Goal: Download file/media

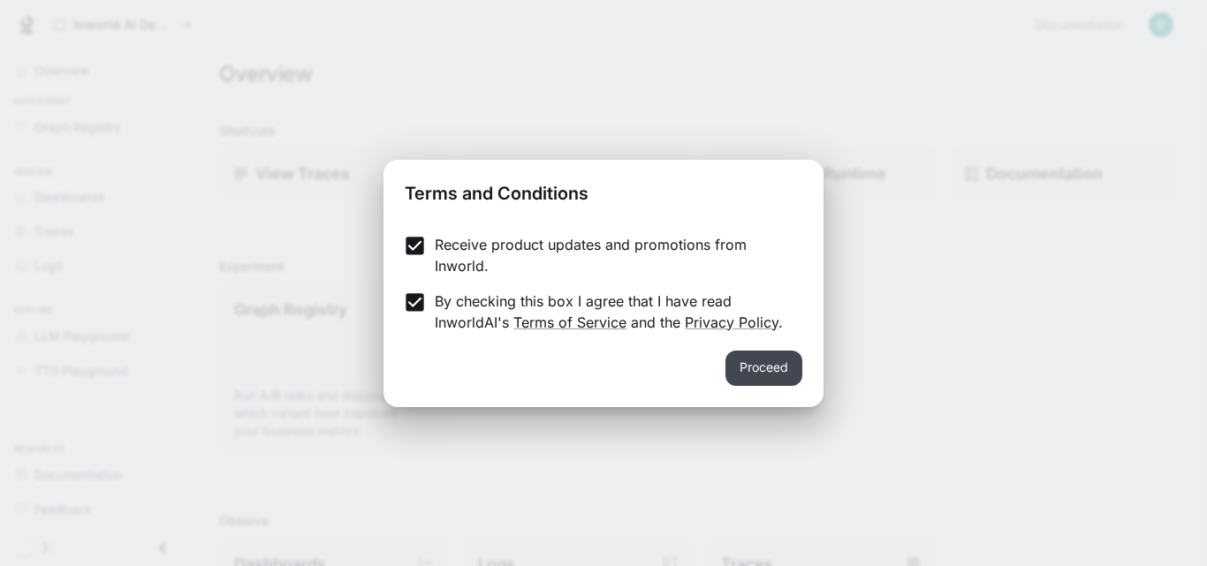
click at [749, 356] on button "Proceed" at bounding box center [763, 368] width 77 height 35
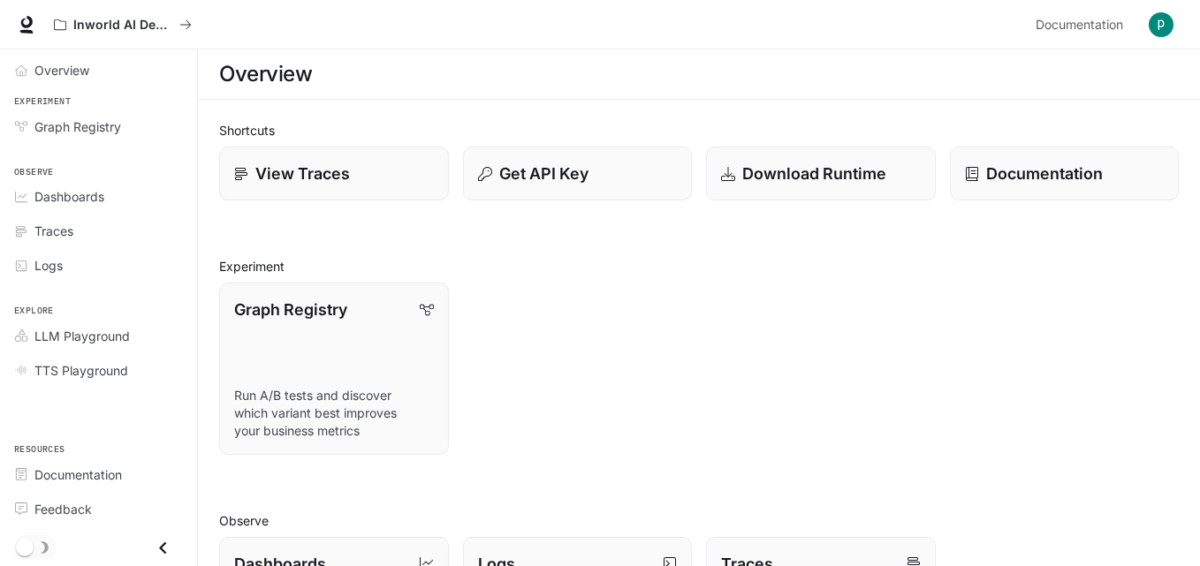
click at [278, 122] on h2 "Shortcuts" at bounding box center [698, 130] width 959 height 19
click at [55, 68] on span "Overview" at bounding box center [61, 70] width 55 height 19
click at [58, 121] on span "Graph Registry" at bounding box center [77, 126] width 87 height 19
click at [755, 170] on p "Download Runtime" at bounding box center [814, 174] width 146 height 24
